Goal: Browse casually: Explore the website without a specific task or goal

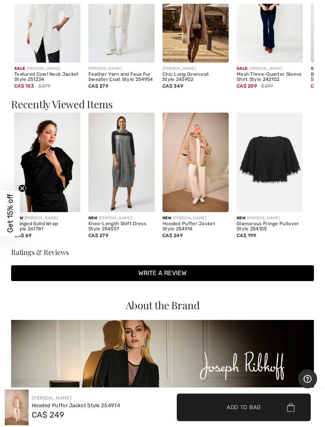
scroll to position [648, 0]
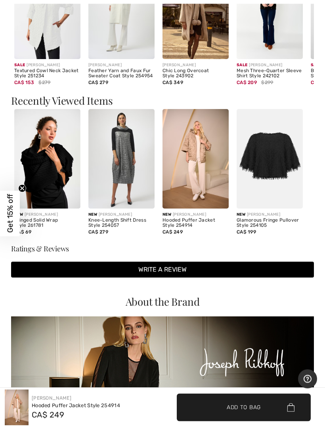
click at [262, 157] on img at bounding box center [270, 160] width 66 height 100
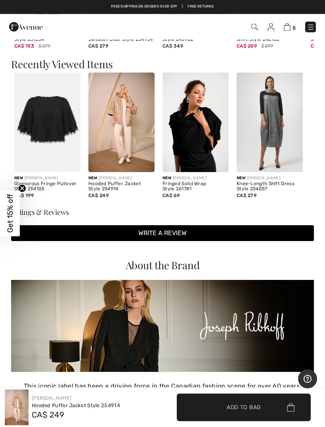
scroll to position [665, 0]
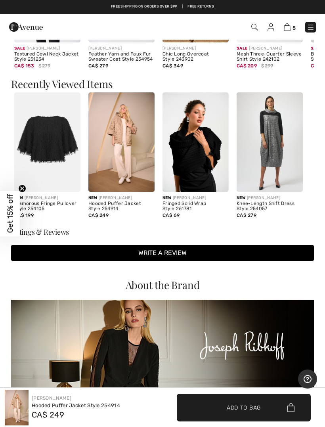
click at [272, 149] on img at bounding box center [270, 142] width 66 height 100
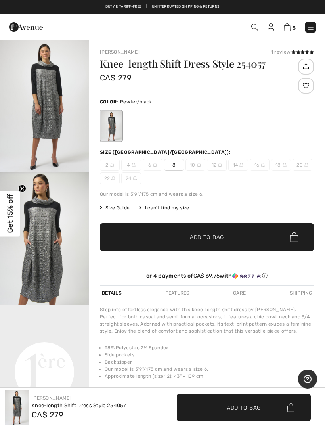
click at [34, 128] on img "1 / 6" at bounding box center [44, 105] width 89 height 133
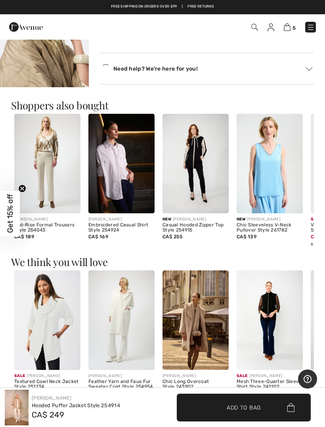
scroll to position [317, 0]
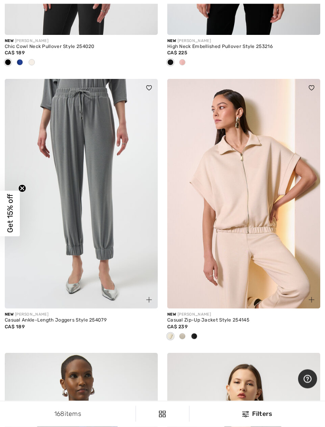
scroll to position [2921, 0]
click at [79, 314] on div "New JOSEPH RIBKOFF" at bounding box center [81, 315] width 153 height 6
click at [54, 181] on img at bounding box center [81, 194] width 153 height 230
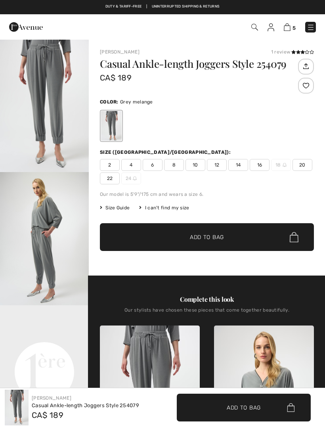
checkbox input "true"
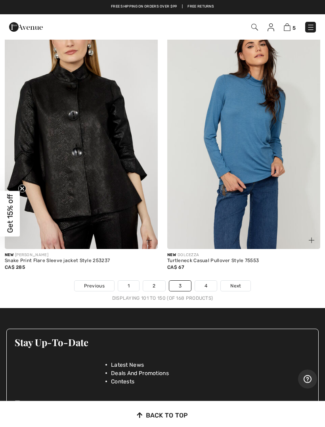
scroll to position [6877, 0]
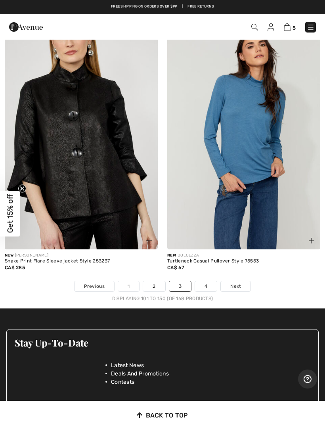
click at [206, 281] on link "4" at bounding box center [206, 286] width 22 height 10
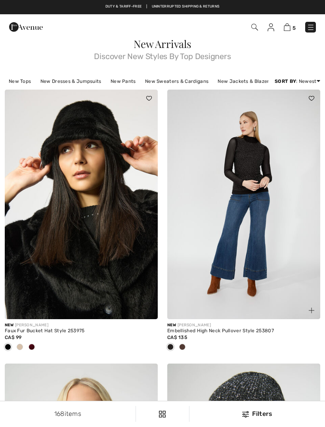
checkbox input "true"
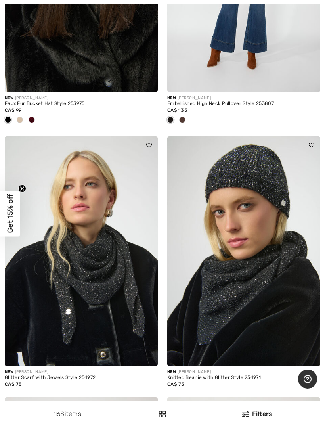
scroll to position [228, 0]
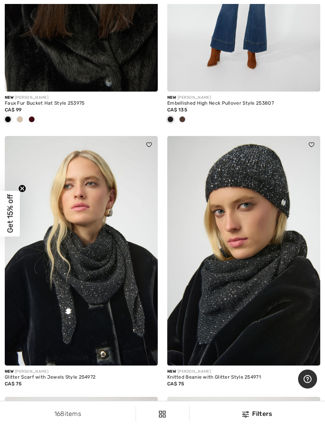
click at [34, 228] on img at bounding box center [81, 251] width 153 height 230
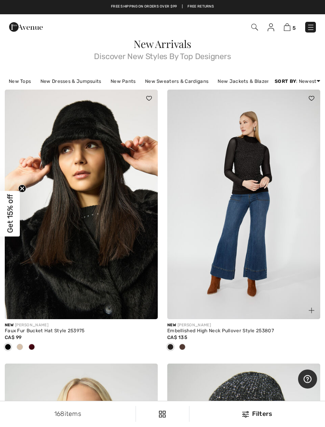
click at [58, 250] on img at bounding box center [81, 205] width 153 height 230
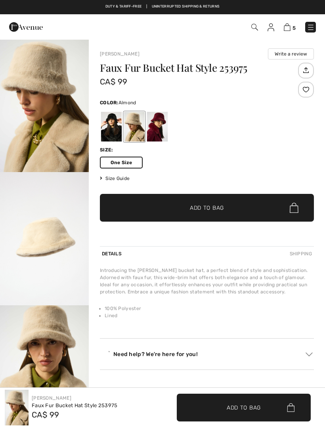
checkbox input "true"
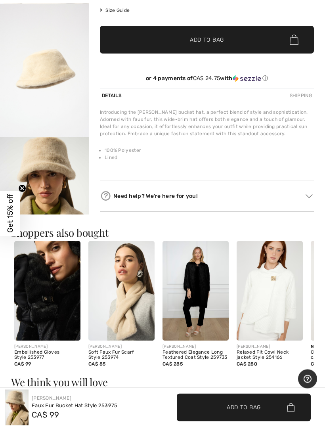
scroll to position [168, 0]
click at [34, 315] on img at bounding box center [47, 291] width 66 height 100
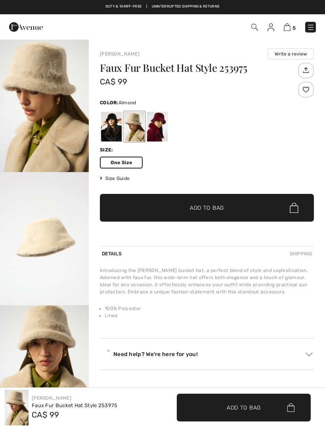
checkbox input "true"
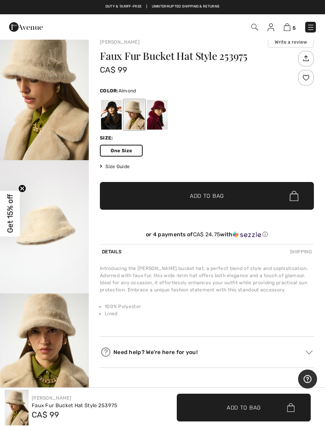
click at [45, 84] on img "1 / 3" at bounding box center [44, 93] width 89 height 133
